Goal: Task Accomplishment & Management: Complete application form

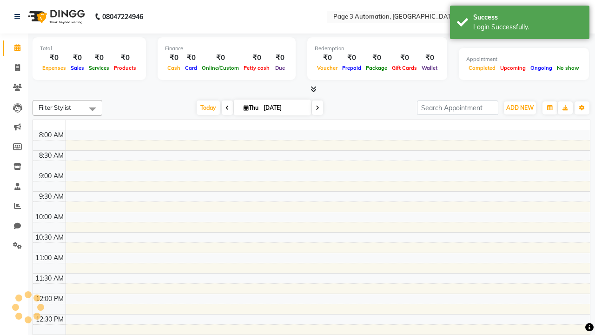
select select "en"
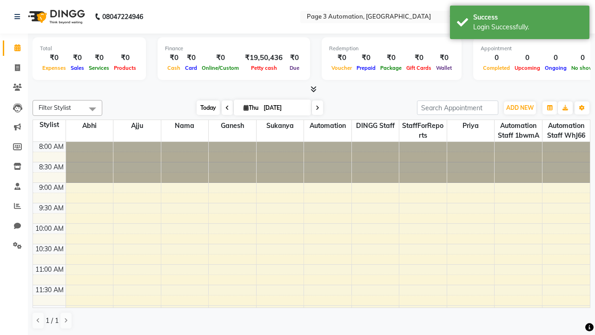
click at [204, 107] on span "Today" at bounding box center [208, 107] width 23 height 14
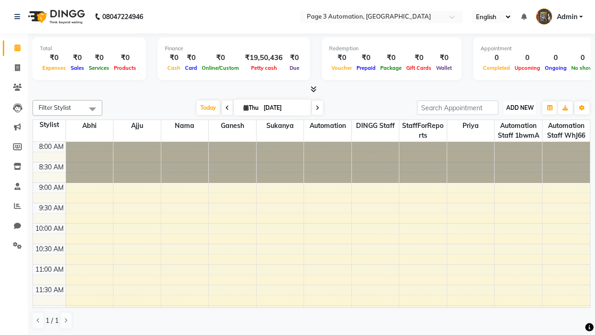
click at [520, 107] on span "ADD NEW" at bounding box center [519, 107] width 27 height 7
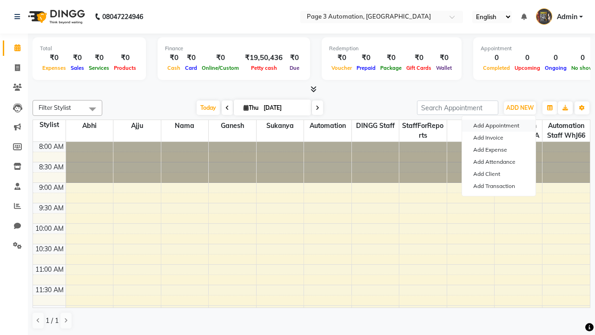
click at [499, 126] on button "Add Appointment" at bounding box center [498, 126] width 73 height 12
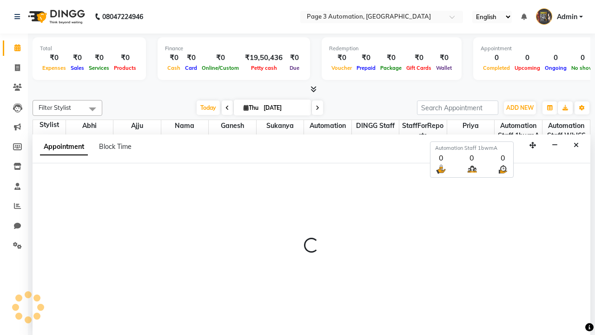
select select "tentative"
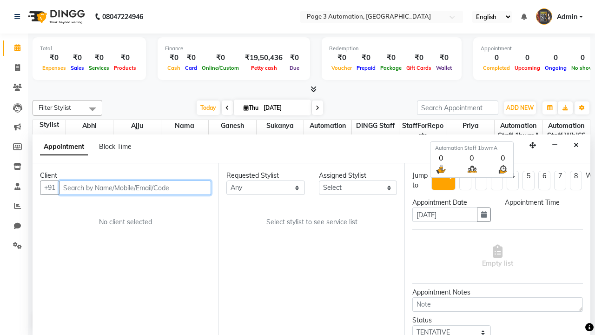
select select "540"
type input "8192346578"
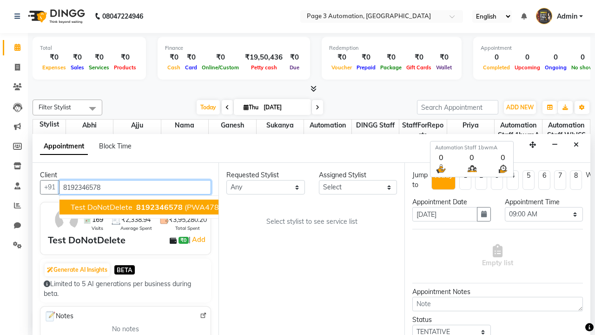
click at [136, 207] on span "8192346578" at bounding box center [159, 206] width 46 height 9
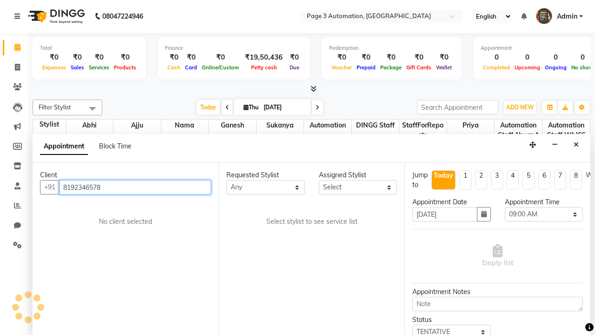
select select "711"
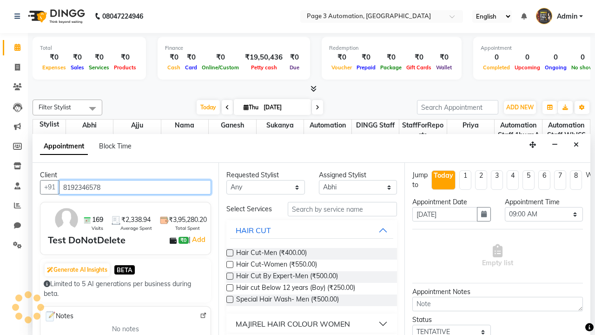
scroll to position [0, 0]
type input "8192346578"
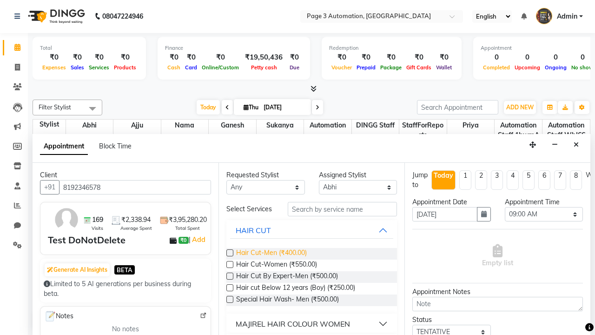
click at [271, 253] on span "Hair Cut-Men (₹400.00)" at bounding box center [271, 254] width 71 height 12
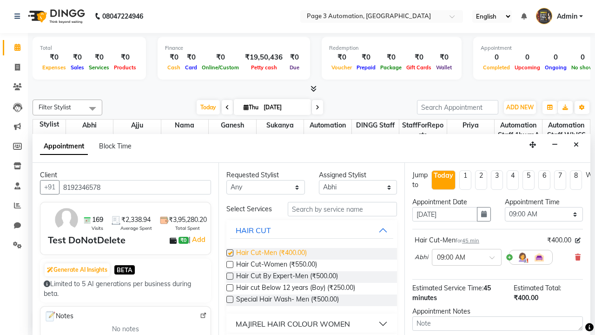
checkbox input "false"
select select "645"
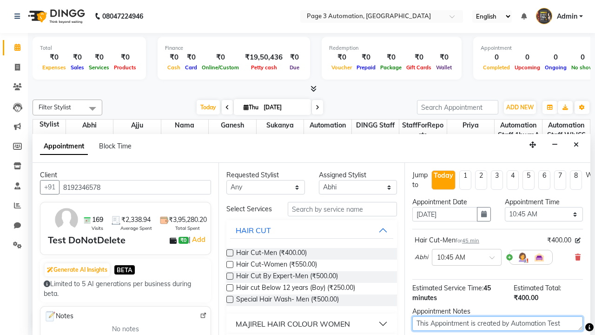
type textarea "This Appointment is created by Automation Test"
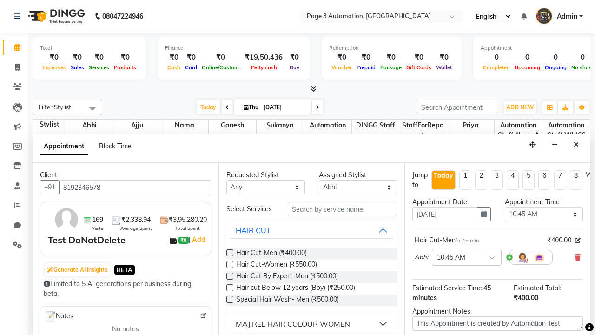
checkbox input "false"
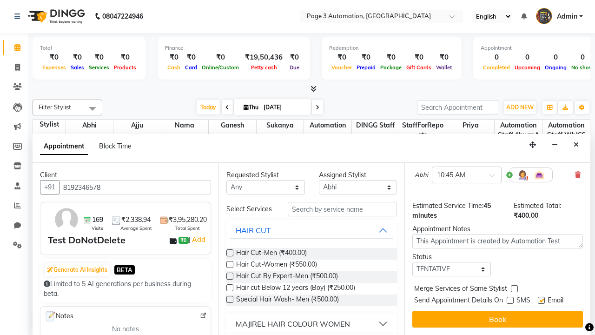
click at [541, 300] on label at bounding box center [541, 300] width 7 height 7
click at [541, 300] on input "checkbox" at bounding box center [541, 301] width 6 height 6
checkbox input "false"
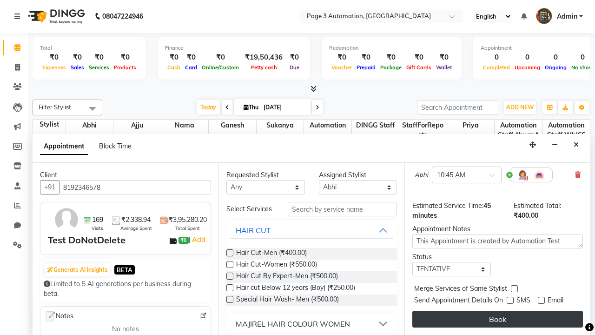
click at [498, 319] on button "Book" at bounding box center [497, 319] width 171 height 17
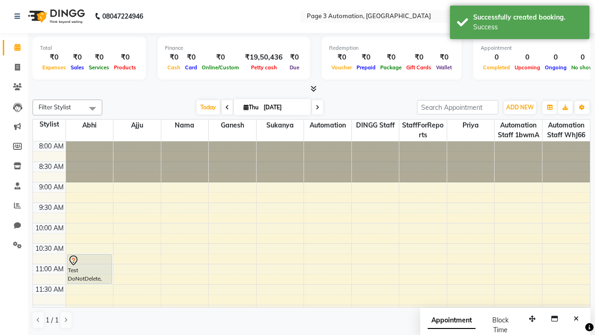
scroll to position [0, 0]
click at [520, 24] on div "Success" at bounding box center [527, 27] width 109 height 10
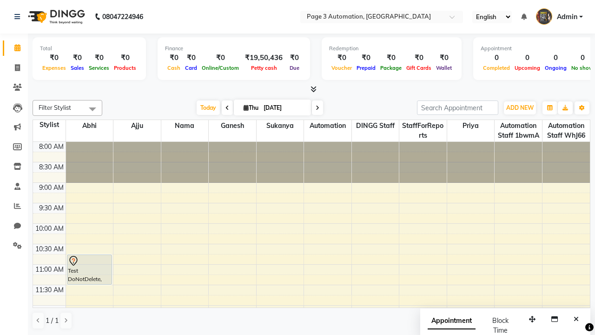
click at [93, 109] on span at bounding box center [92, 109] width 19 height 18
click at [0, 0] on div "Select All" at bounding box center [0, 0] width 0 height 0
checkbox input "true"
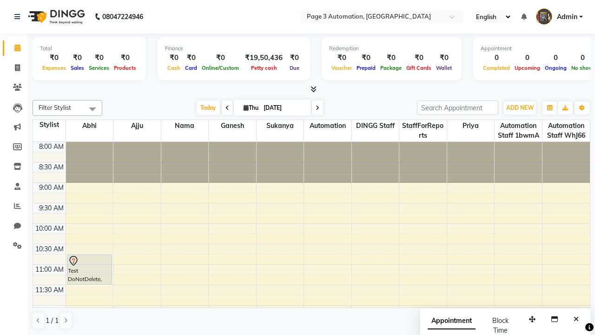
checkbox input "true"
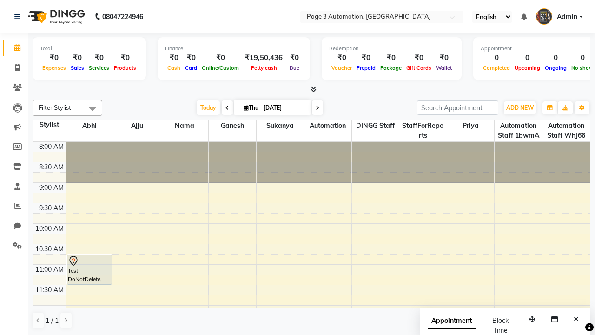
checkbox input "true"
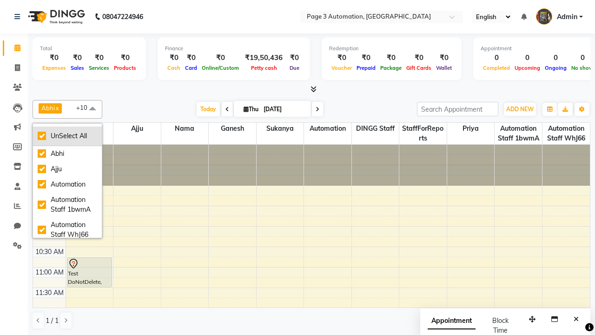
click at [67, 136] on div "UnSelect All" at bounding box center [68, 136] width 60 height 10
checkbox input "false"
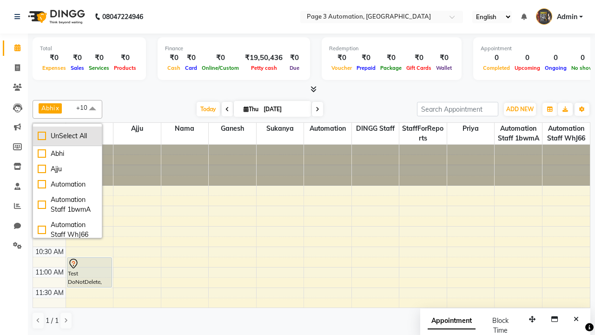
checkbox input "false"
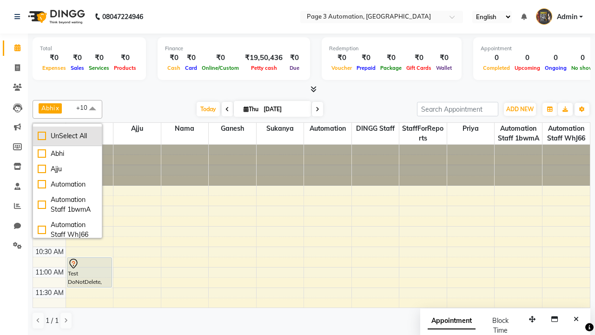
checkbox input "false"
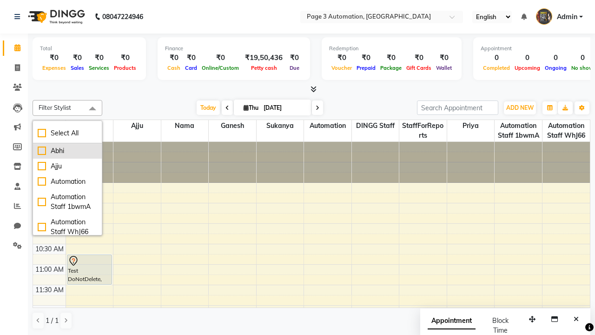
click at [67, 151] on div "Abhi" at bounding box center [68, 151] width 60 height 10
checkbox input "true"
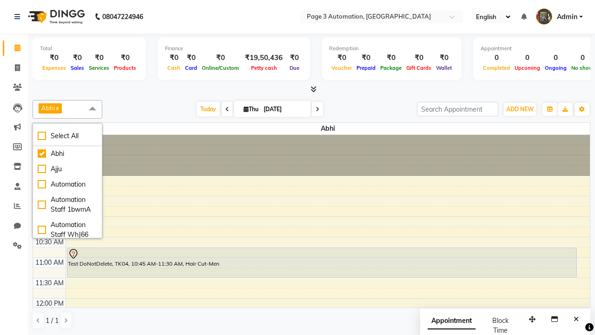
click at [93, 109] on span at bounding box center [92, 109] width 19 height 18
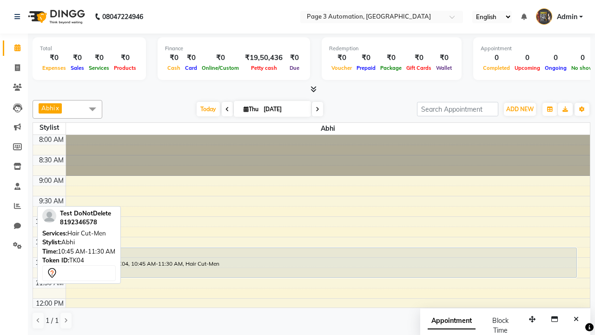
click at [322, 262] on div "Test DoNotDelete, TK04, 10:45 AM-11:30 AM, Hair Cut-Men" at bounding box center [321, 262] width 509 height 29
select select "7"
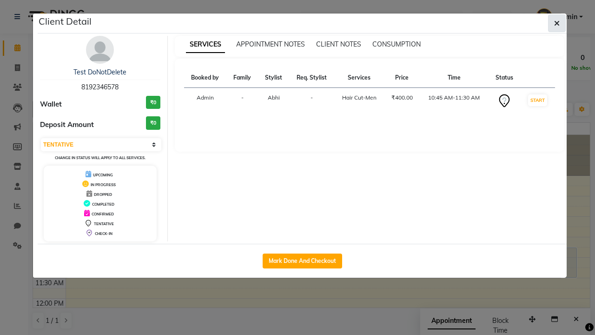
click at [557, 23] on icon "button" at bounding box center [557, 23] width 6 height 7
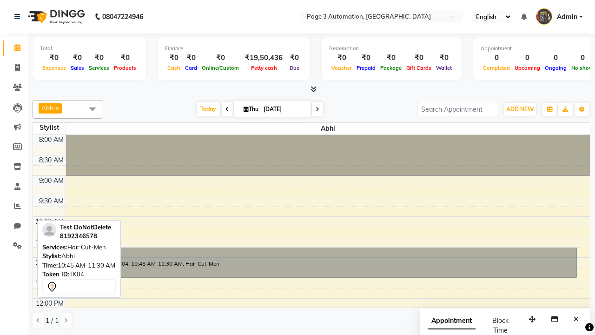
scroll to position [0, 0]
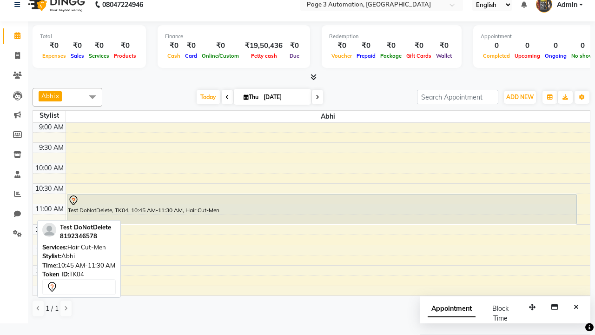
click at [93, 97] on span at bounding box center [92, 97] width 19 height 18
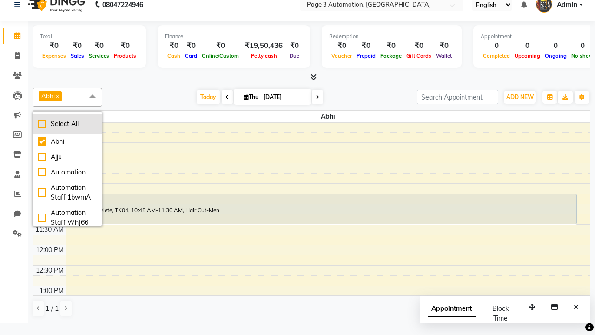
click at [67, 124] on div "Select All" at bounding box center [68, 124] width 60 height 10
checkbox input "true"
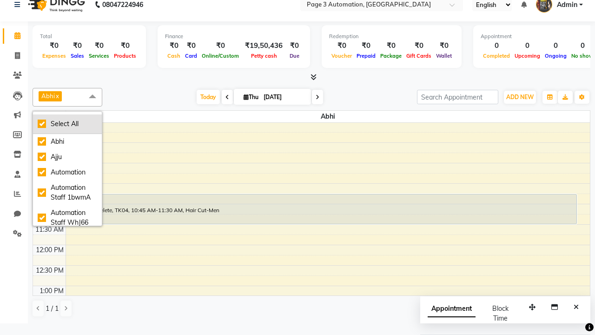
checkbox input "true"
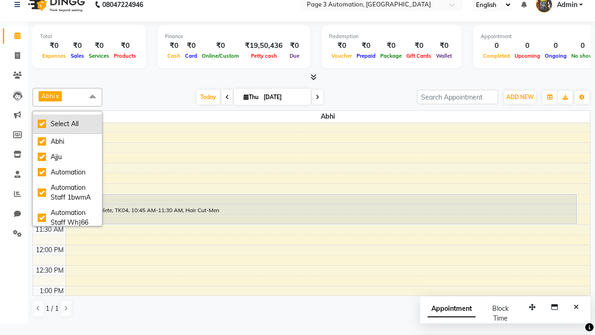
checkbox input "true"
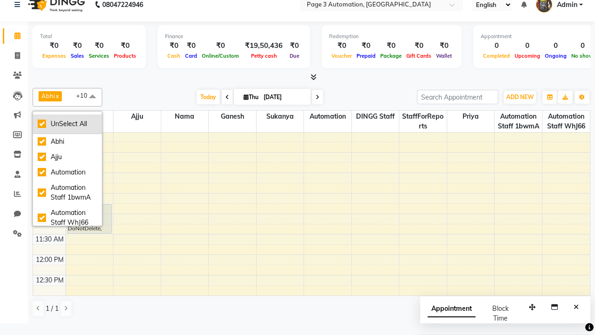
click at [67, 124] on div "UnSelect All" at bounding box center [68, 124] width 60 height 10
checkbox input "false"
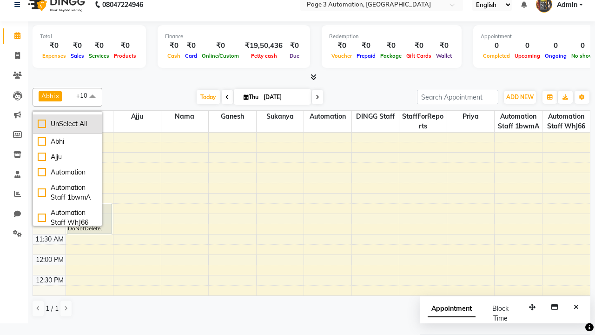
checkbox input "false"
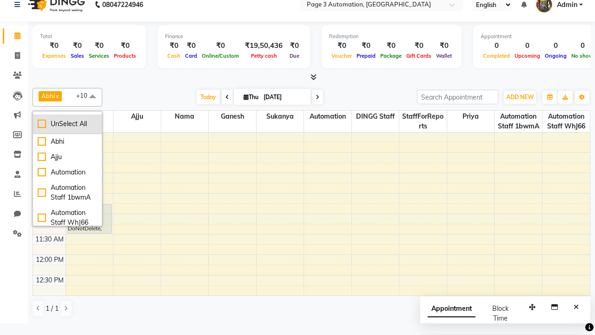
checkbox input "false"
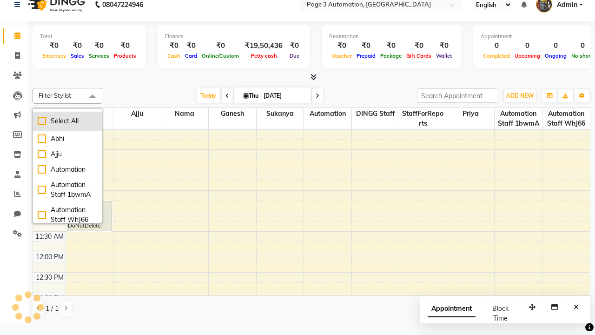
scroll to position [0, 0]
click at [93, 97] on span at bounding box center [92, 97] width 19 height 18
click at [559, 7] on span "Admin" at bounding box center [567, 5] width 20 height 10
